Goal: Information Seeking & Learning: Learn about a topic

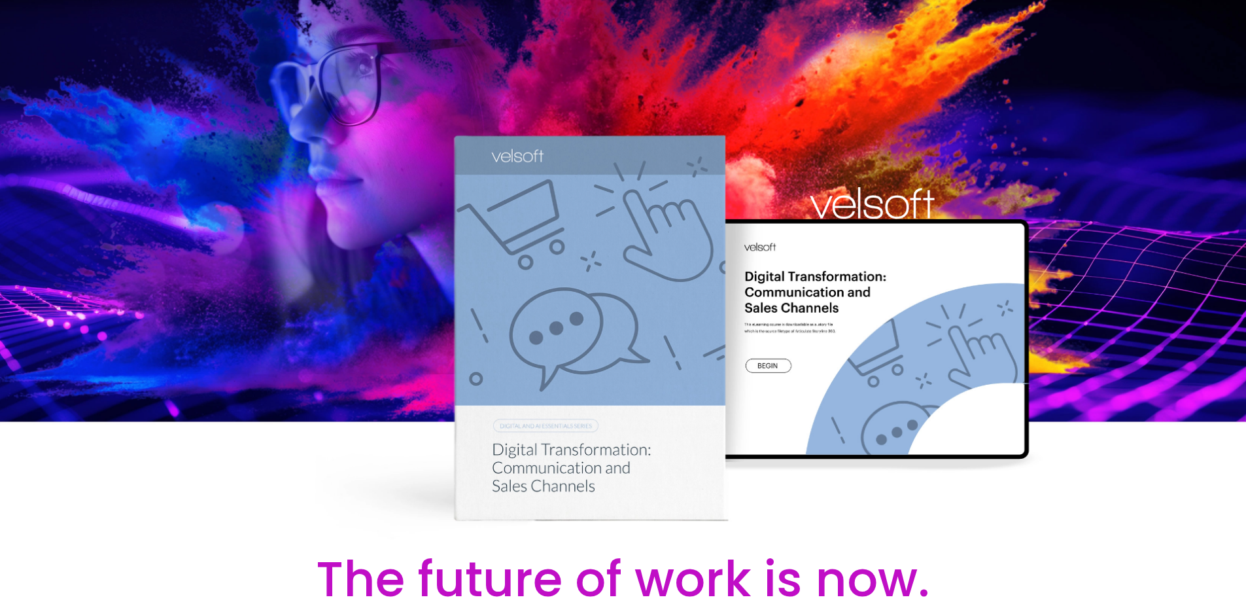
click at [343, 285] on div at bounding box center [623, 271] width 1246 height 543
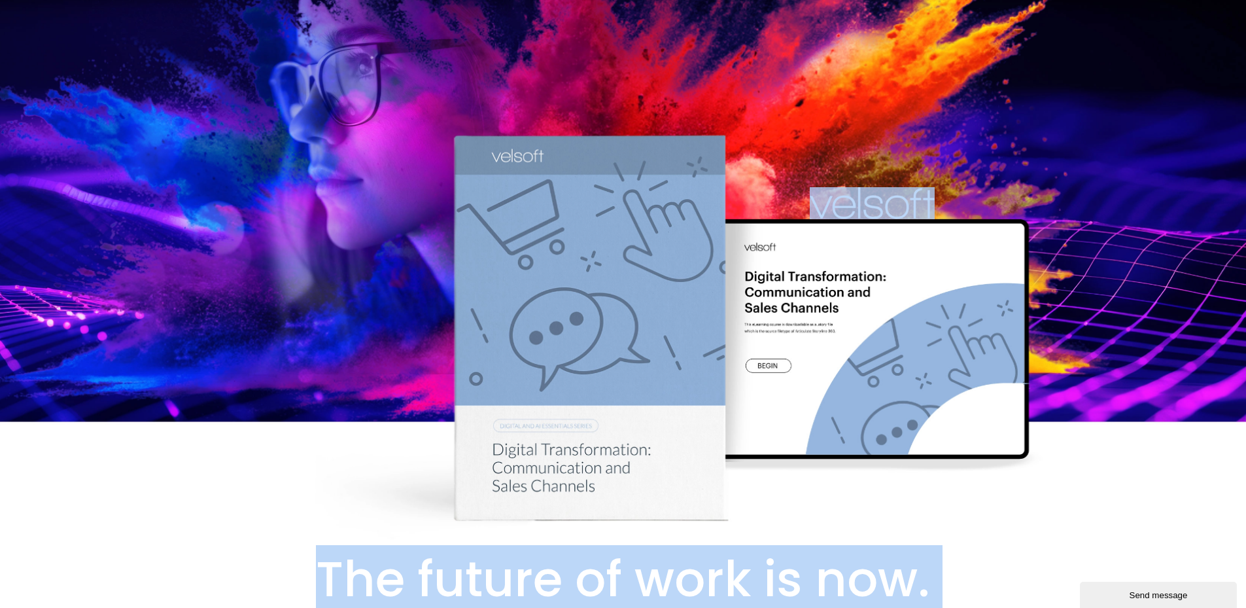
copy body "Lor ipsumd si amet co adi. Elitseddoe te incididu utlabo etdo magn. Al enim adm…"
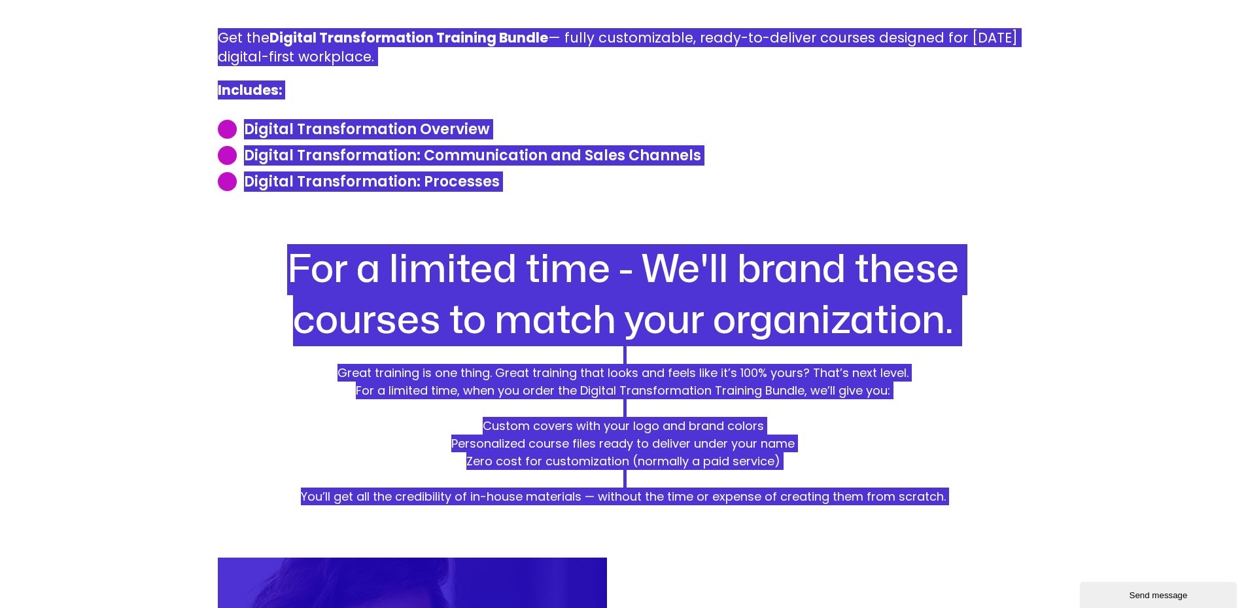
scroll to position [916, 0]
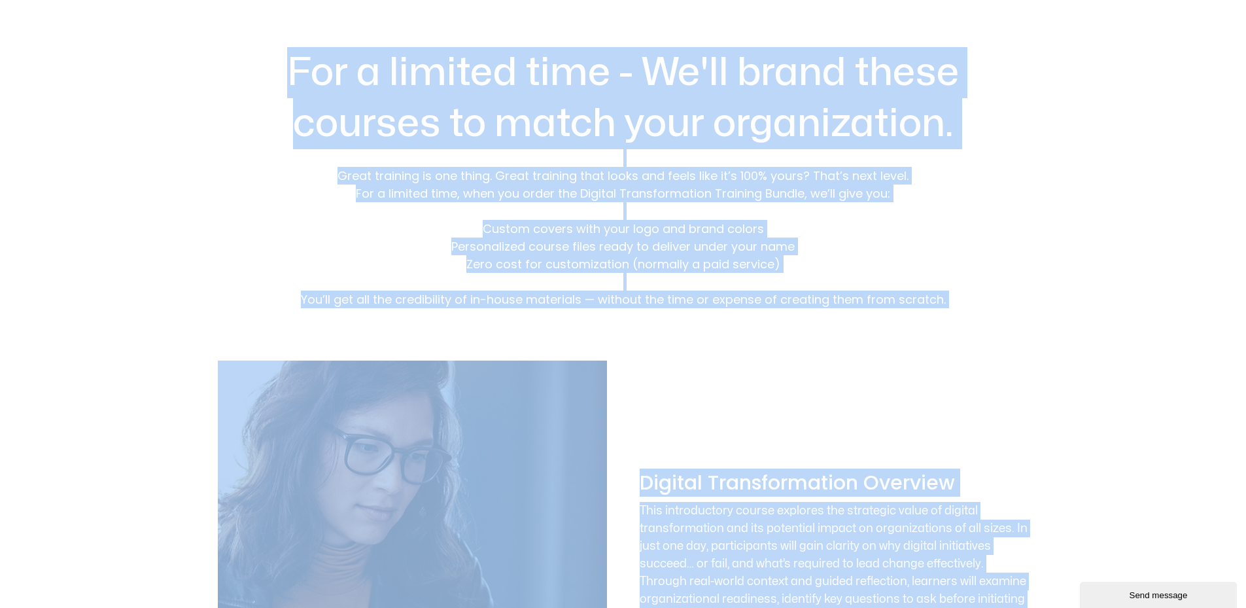
click at [479, 241] on p "Great training is one thing. Great training that looks and feels like it’s 100%…" at bounding box center [623, 228] width 811 height 159
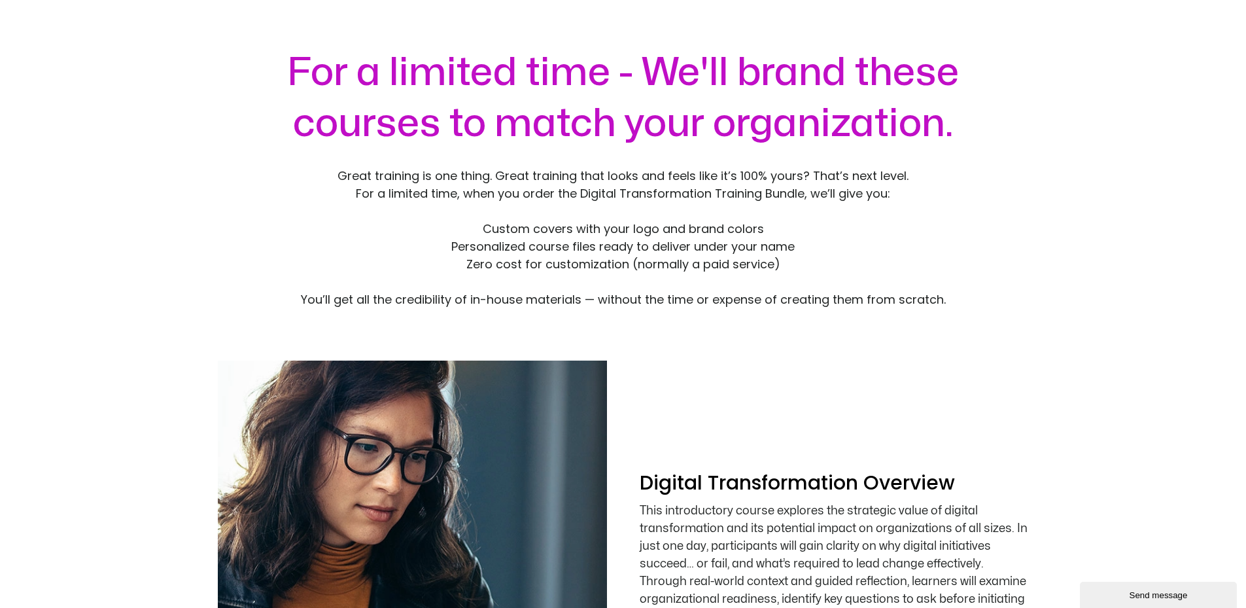
click at [337, 202] on p "Great training is one thing. Great training that looks and feels like it’s 100%…" at bounding box center [623, 228] width 811 height 159
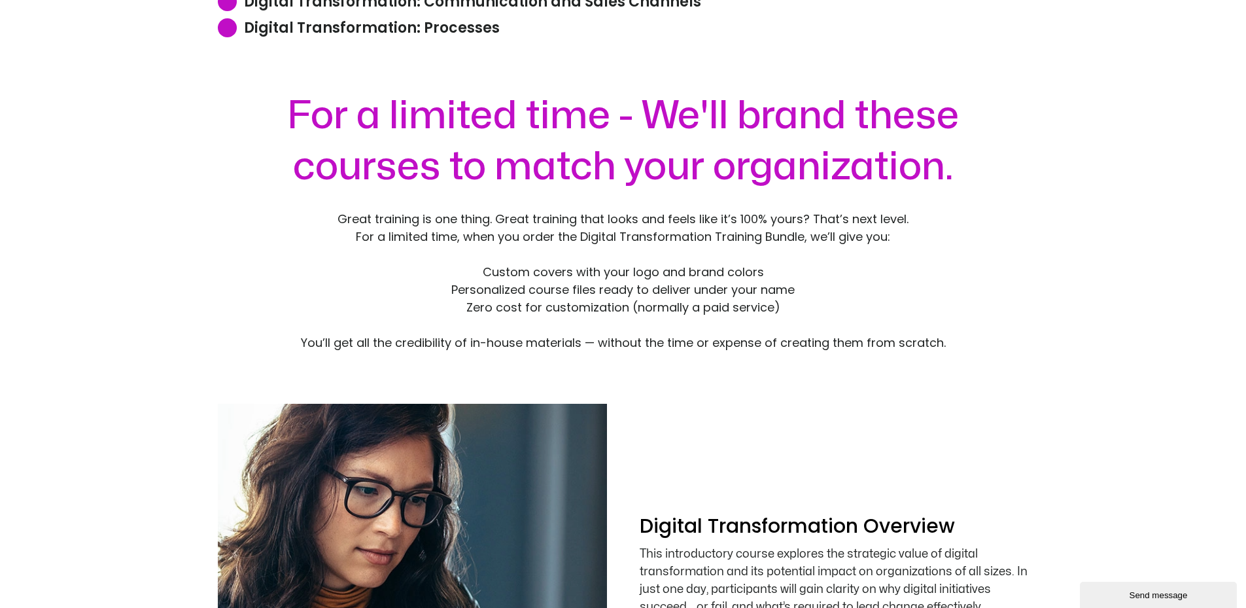
scroll to position [850, 0]
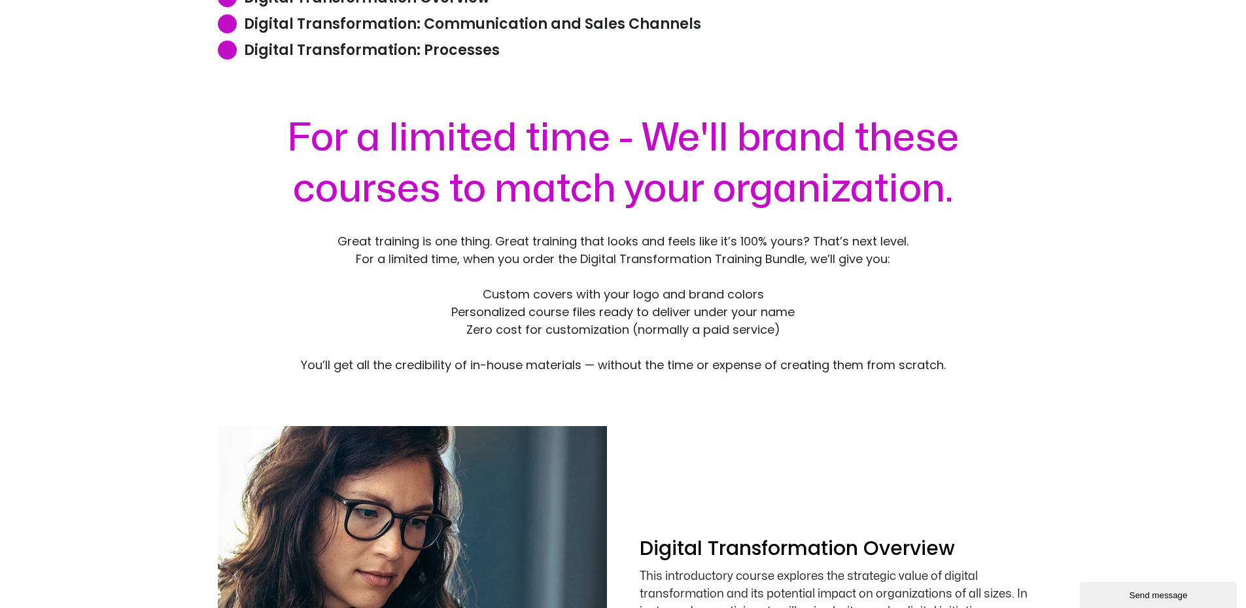
drag, startPoint x: 964, startPoint y: 364, endPoint x: 270, endPoint y: 154, distance: 725.1
click at [270, 154] on div "For a limited time - We'll brand these courses to match your organization. Grea…" at bounding box center [623, 242] width 811 height 261
copy div "For a limited time - We'll brand these courses to match your organization. Grea…"
click at [682, 358] on p "Great training is one thing. Great training that looks and feels like it’s 100%…" at bounding box center [623, 294] width 811 height 159
click at [652, 314] on p "Great training is one thing. Great training that looks and feels like it’s 100%…" at bounding box center [623, 294] width 811 height 159
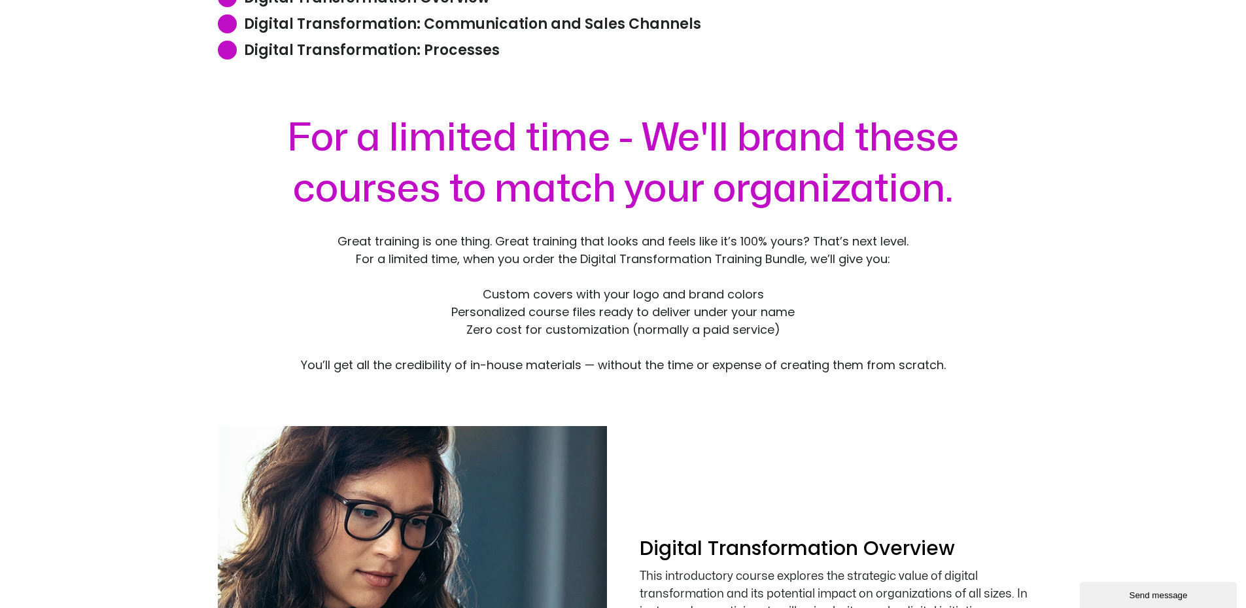
drag, startPoint x: 787, startPoint y: 336, endPoint x: 449, endPoint y: 293, distance: 340.2
click at [449, 293] on p "Great training is one thing. Great training that looks and feels like it’s 100%…" at bounding box center [623, 294] width 811 height 159
copy p "Custom covers with your logo and brand colors Personalized course files ready t…"
